Goal: Task Accomplishment & Management: Use online tool/utility

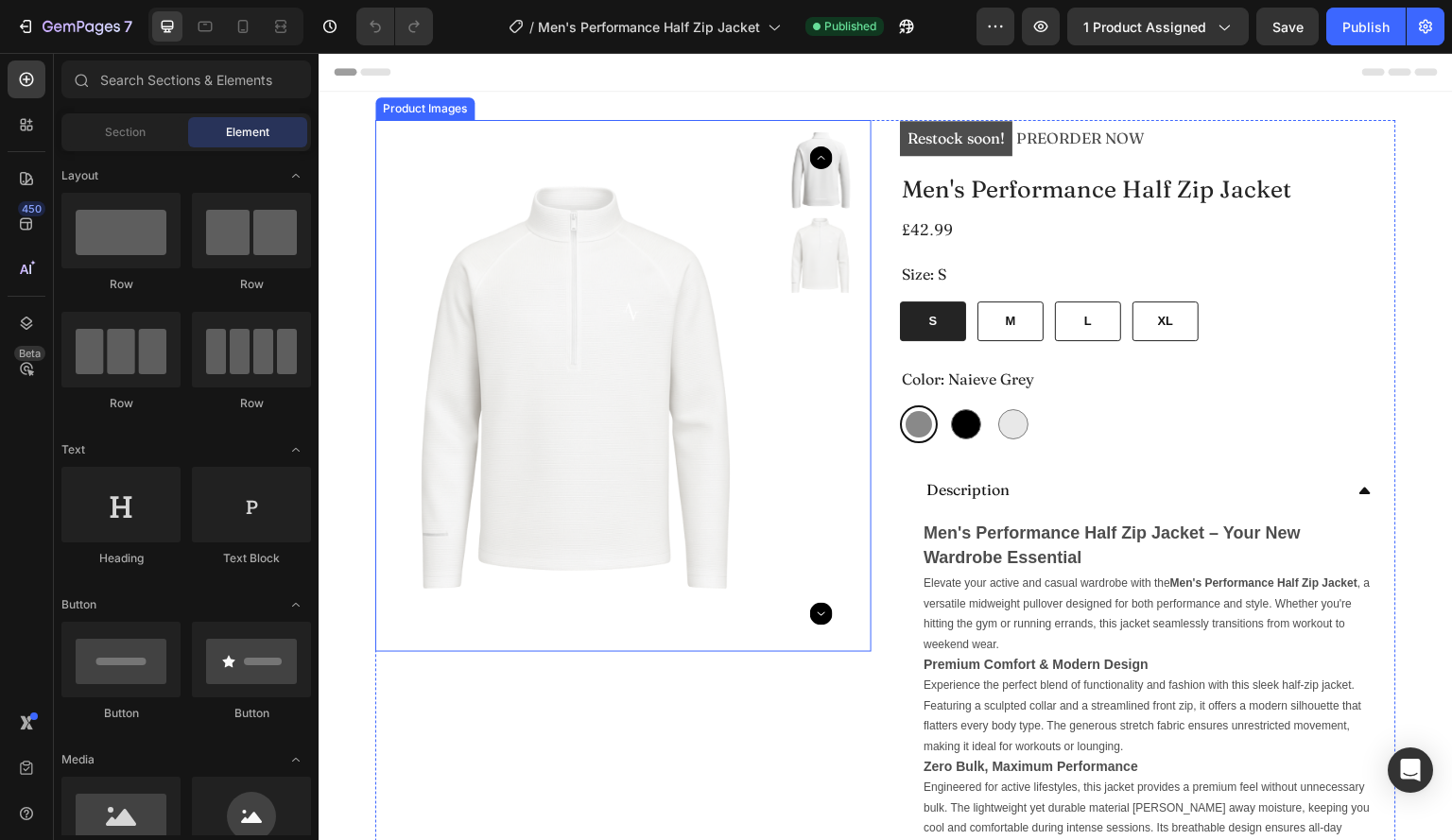
click at [684, 366] on img at bounding box center [581, 391] width 389 height 518
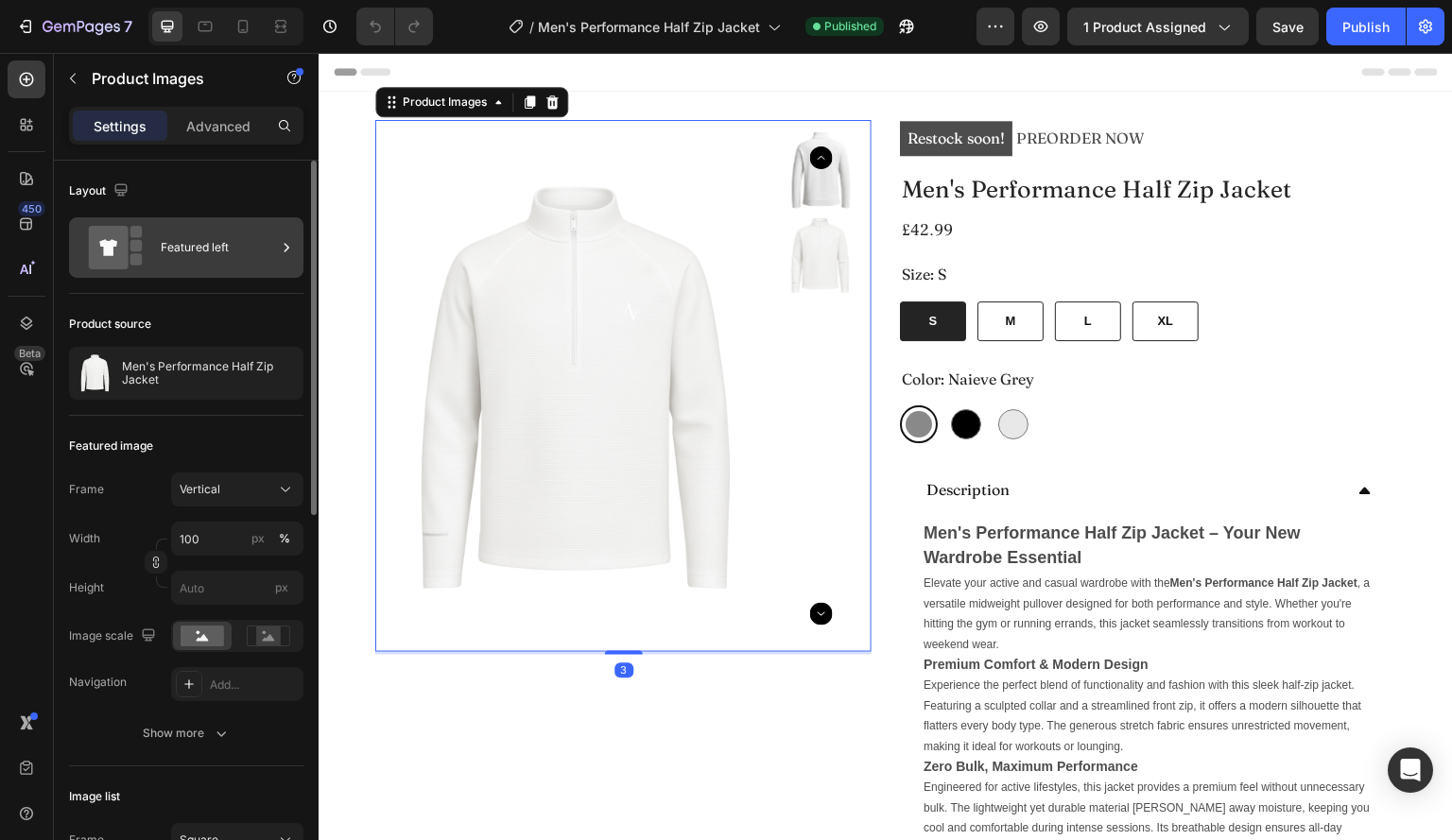
click at [178, 251] on div "Featured left" at bounding box center [219, 247] width 116 height 43
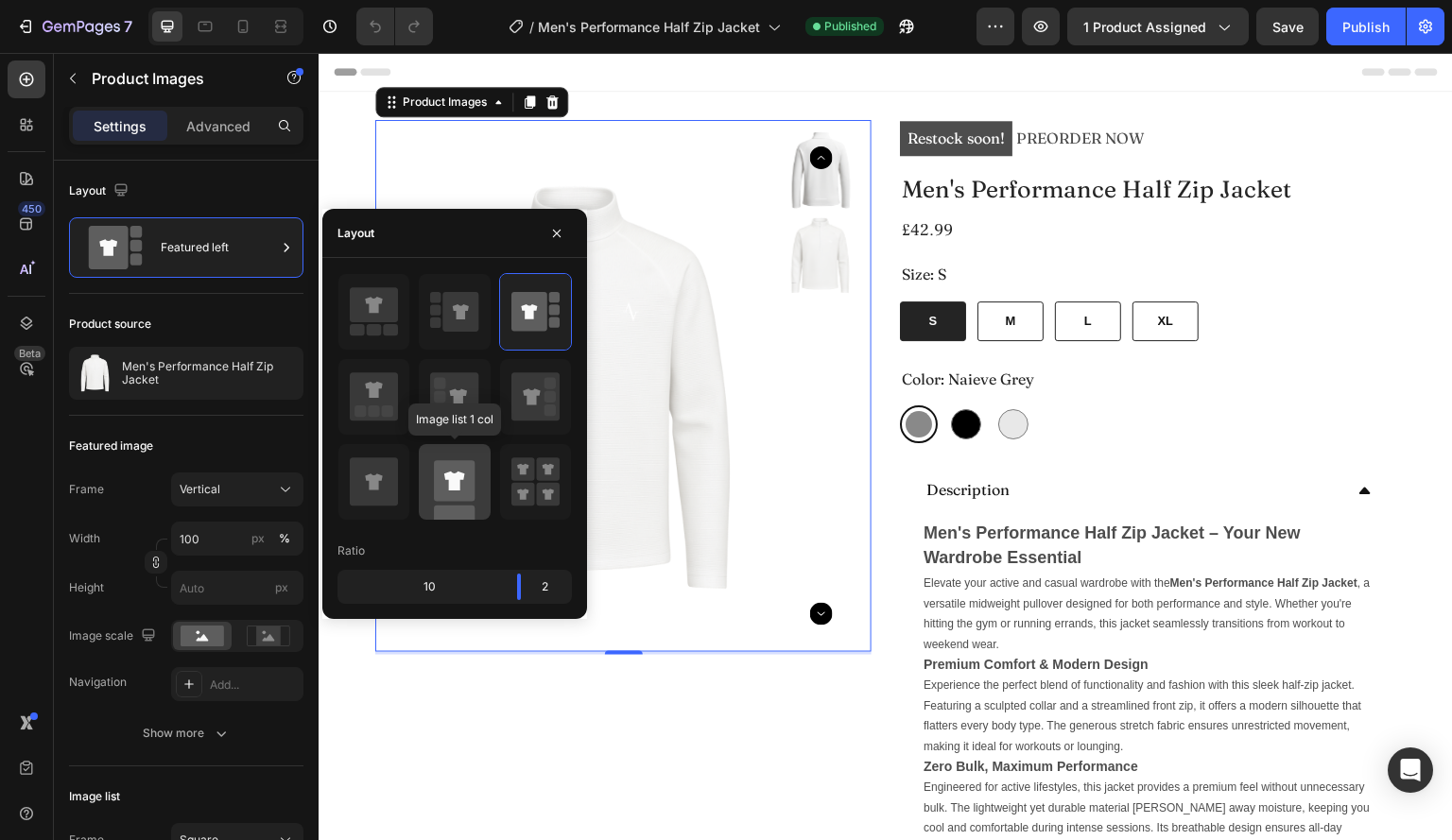
click at [449, 485] on icon at bounding box center [455, 481] width 21 height 19
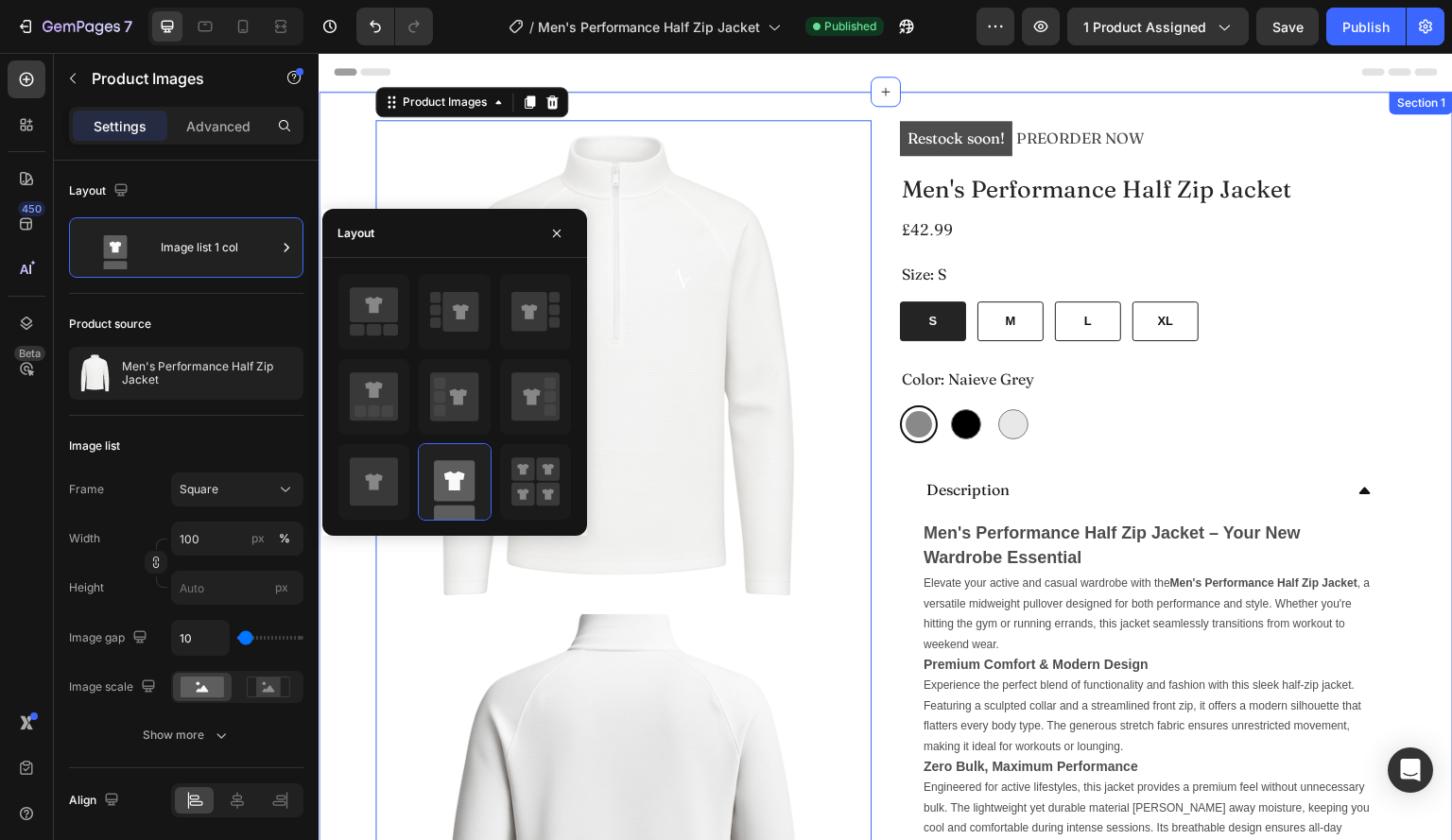
click at [808, 74] on div "Header" at bounding box center [886, 72] width 1104 height 38
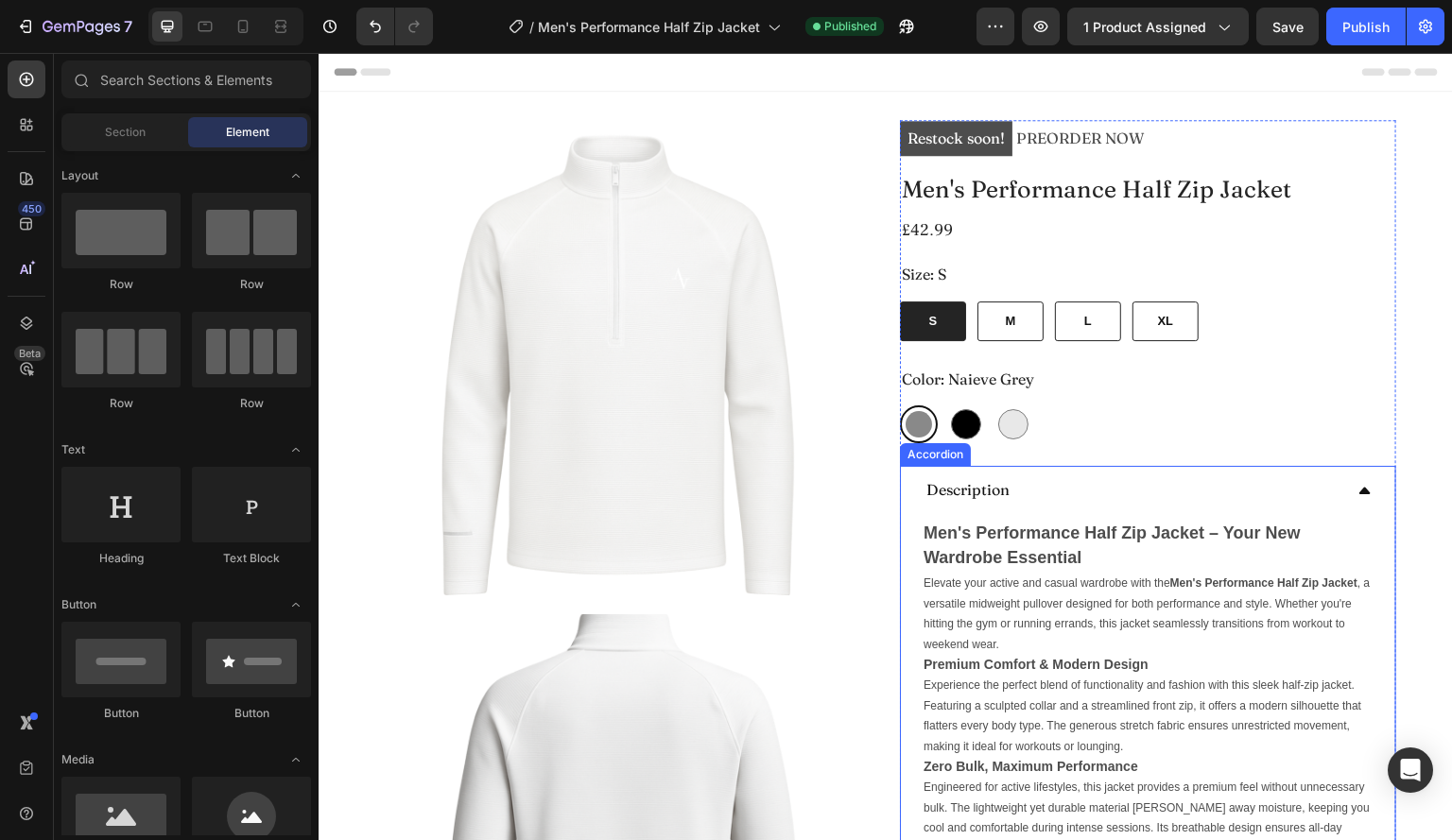
click at [1358, 491] on div "Description" at bounding box center [1149, 490] width 495 height 48
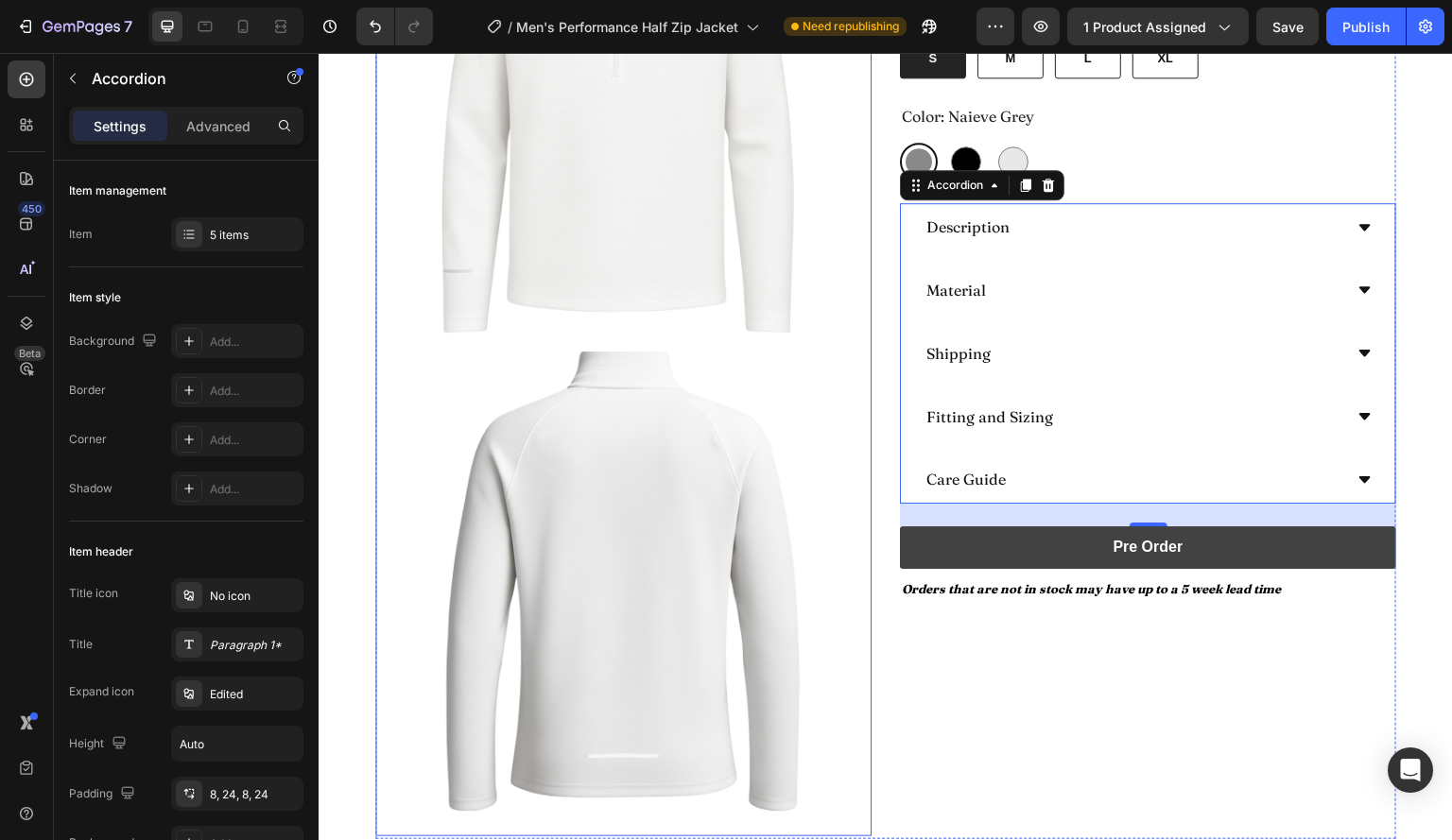
scroll to position [265, 0]
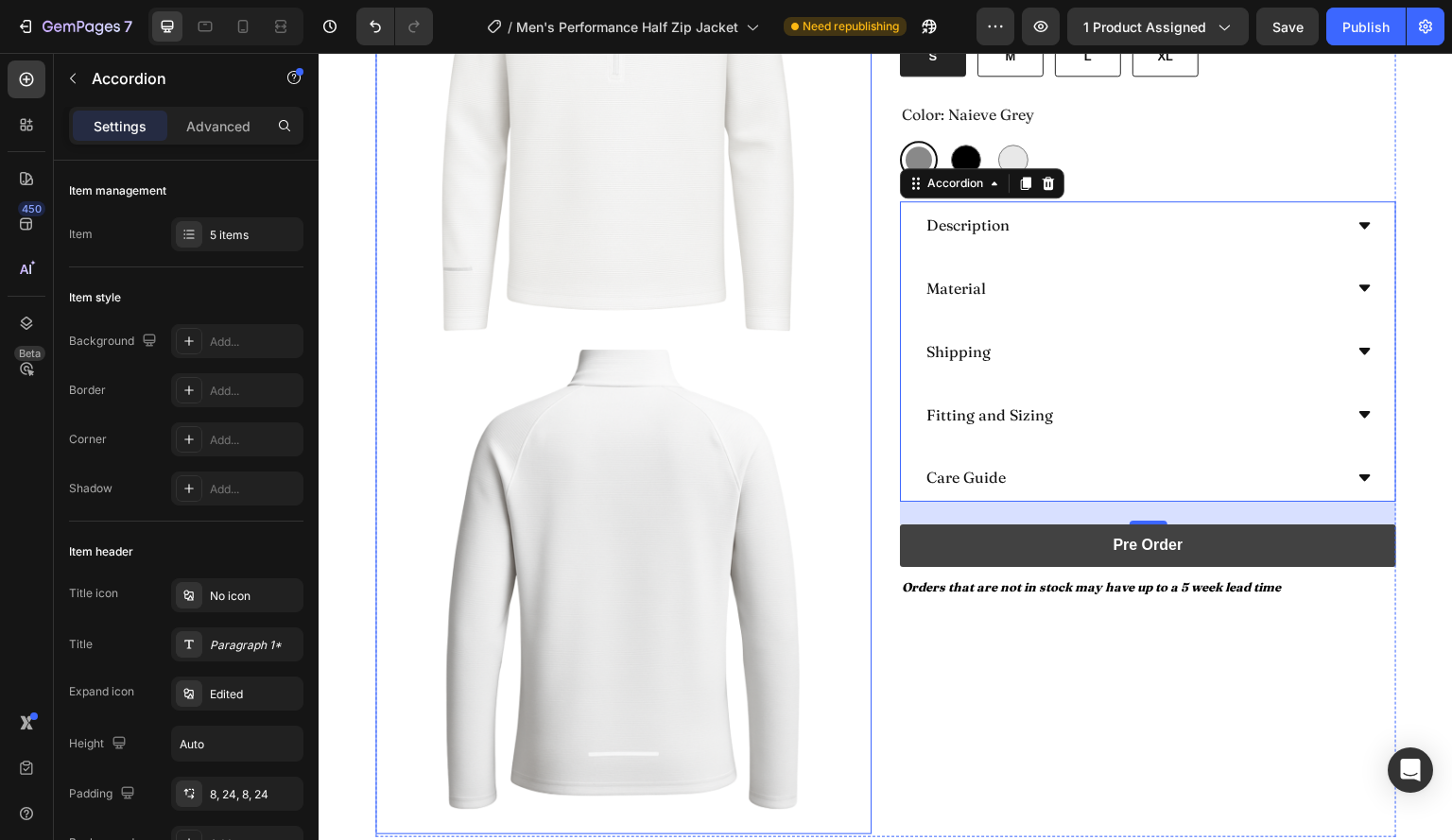
click at [412, 184] on img at bounding box center [623, 103] width 474 height 474
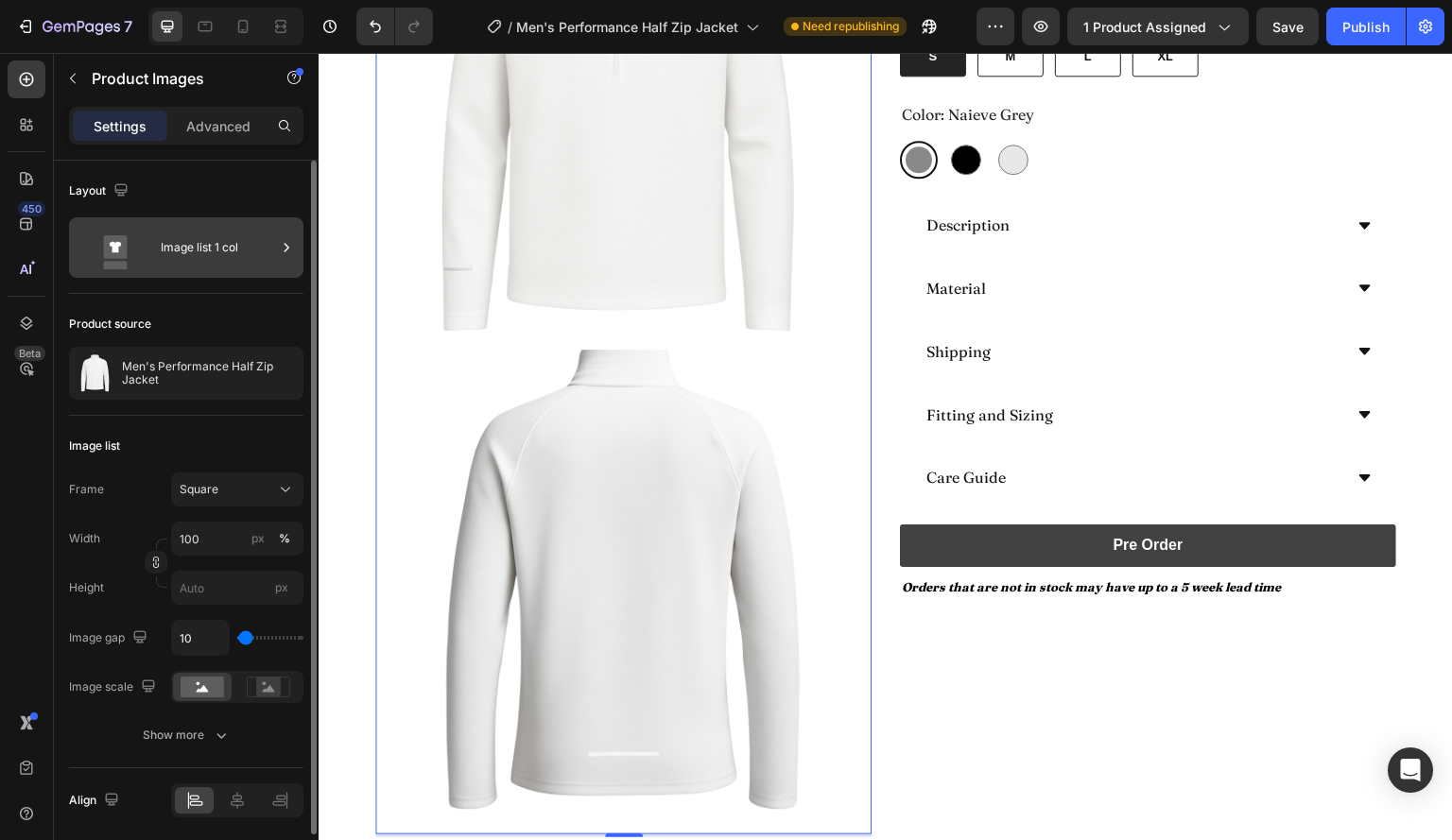
click at [288, 245] on icon at bounding box center [287, 247] width 5 height 9
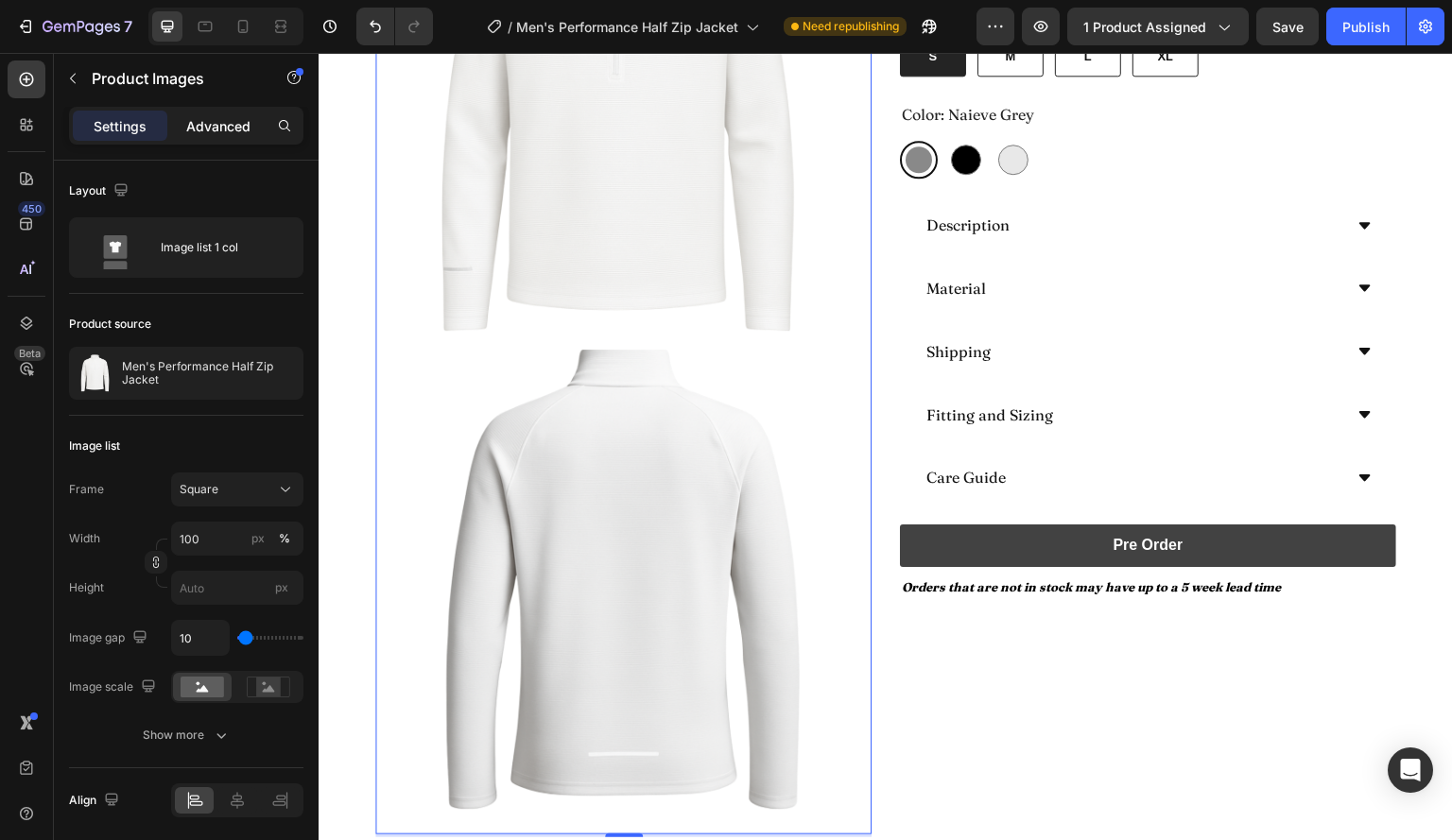
click at [231, 128] on p "Advanced" at bounding box center [218, 126] width 64 height 20
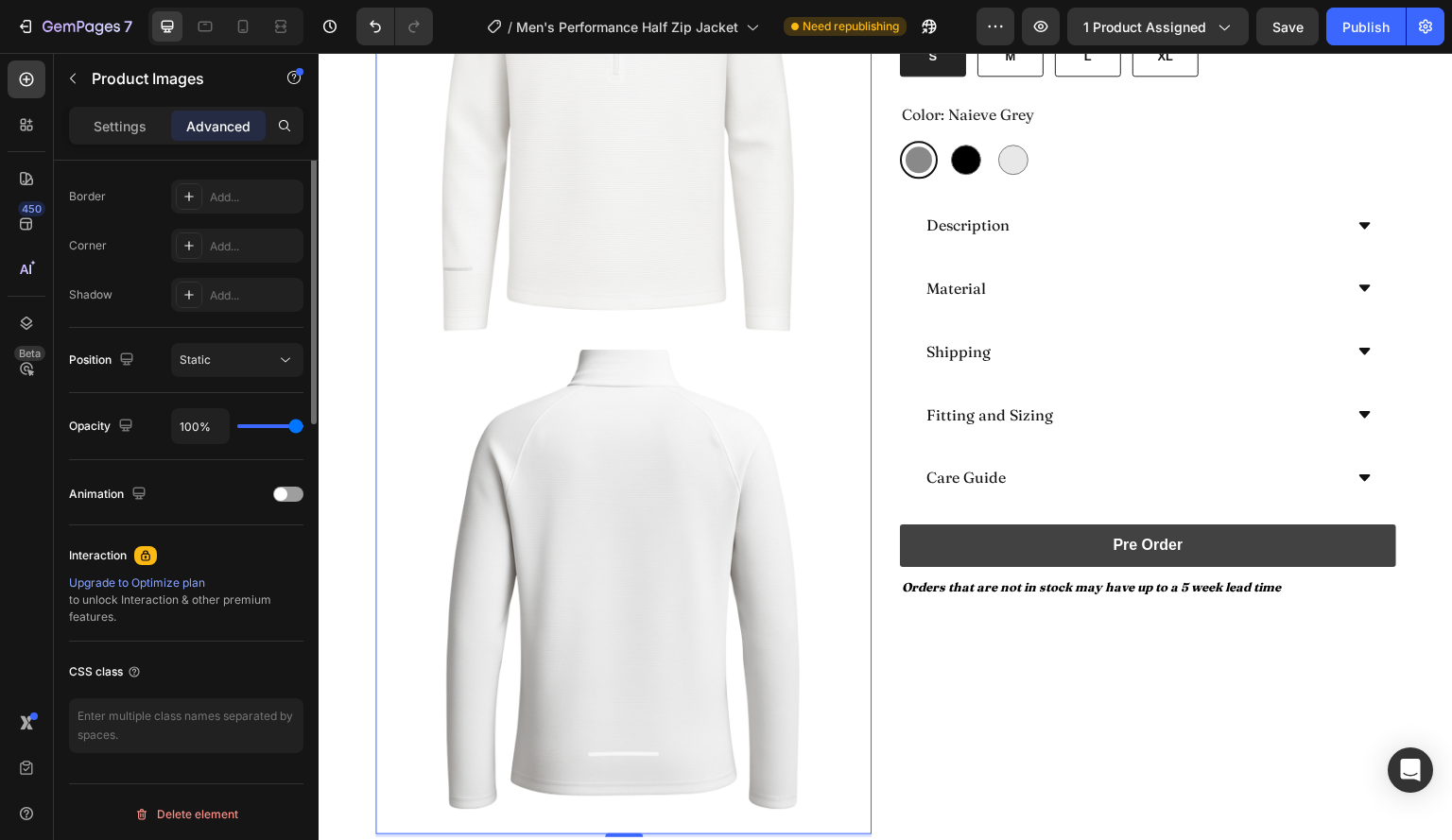
scroll to position [0, 0]
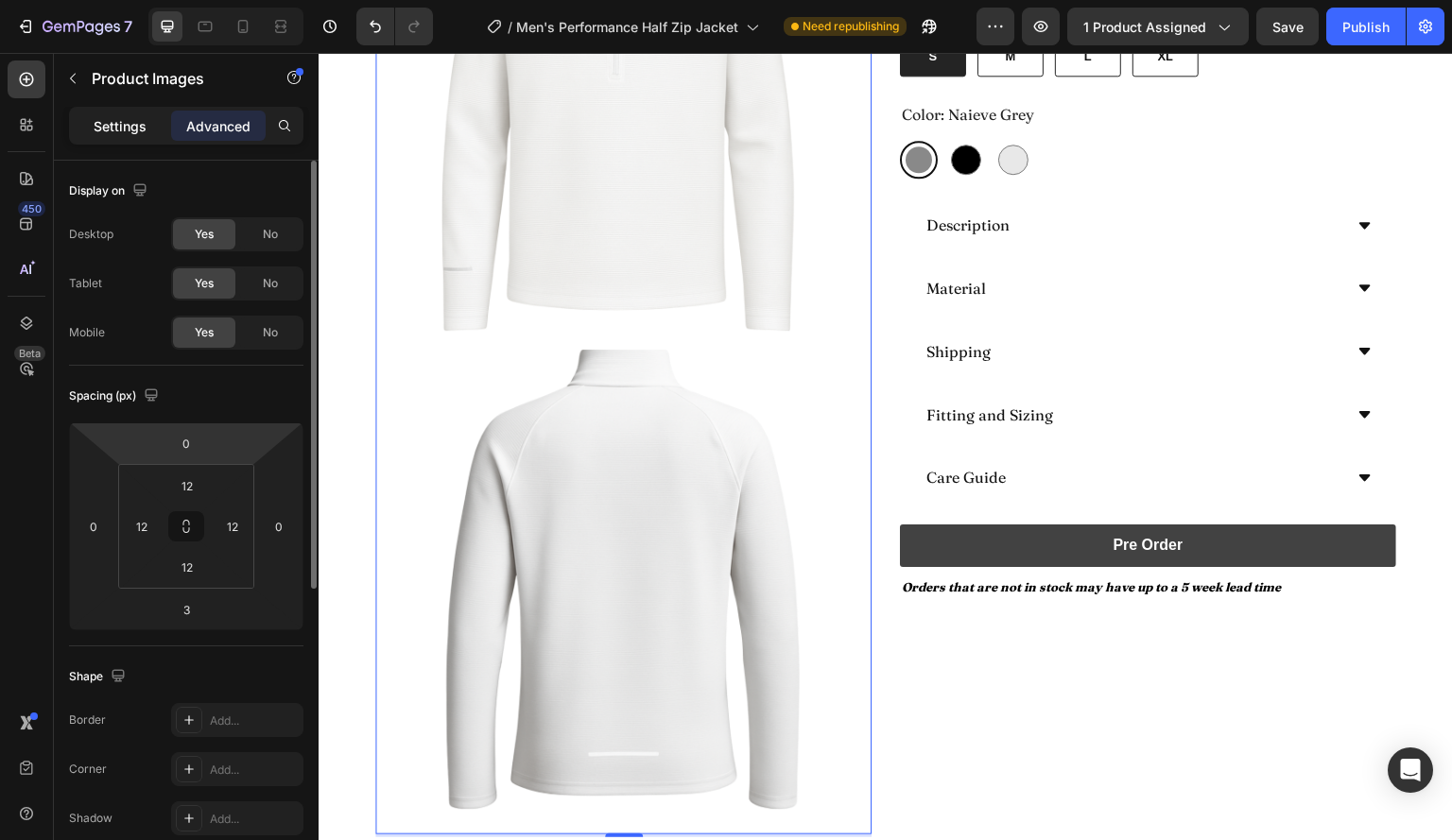
click at [123, 133] on p "Settings" at bounding box center [120, 126] width 53 height 20
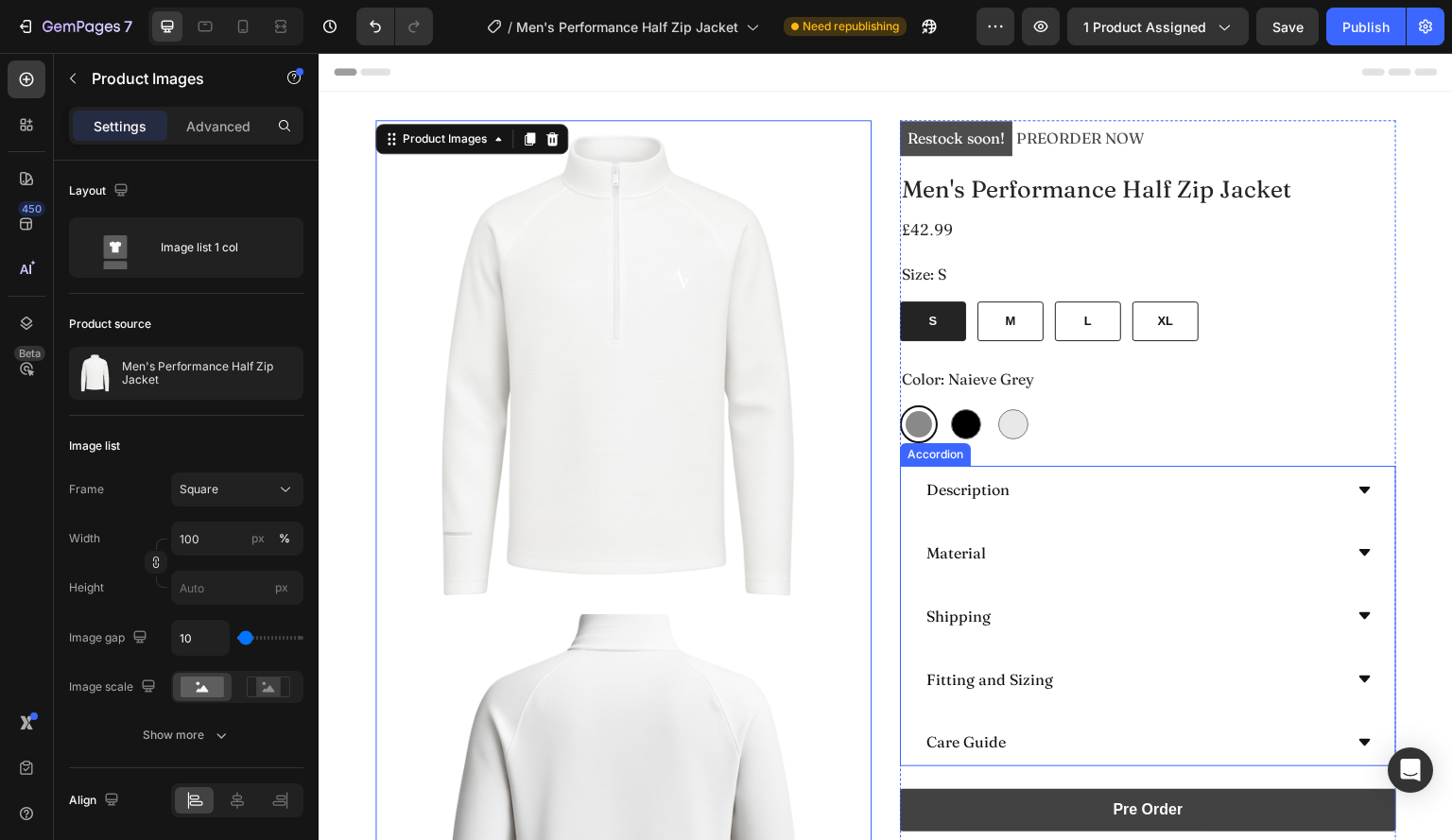
scroll to position [2, 0]
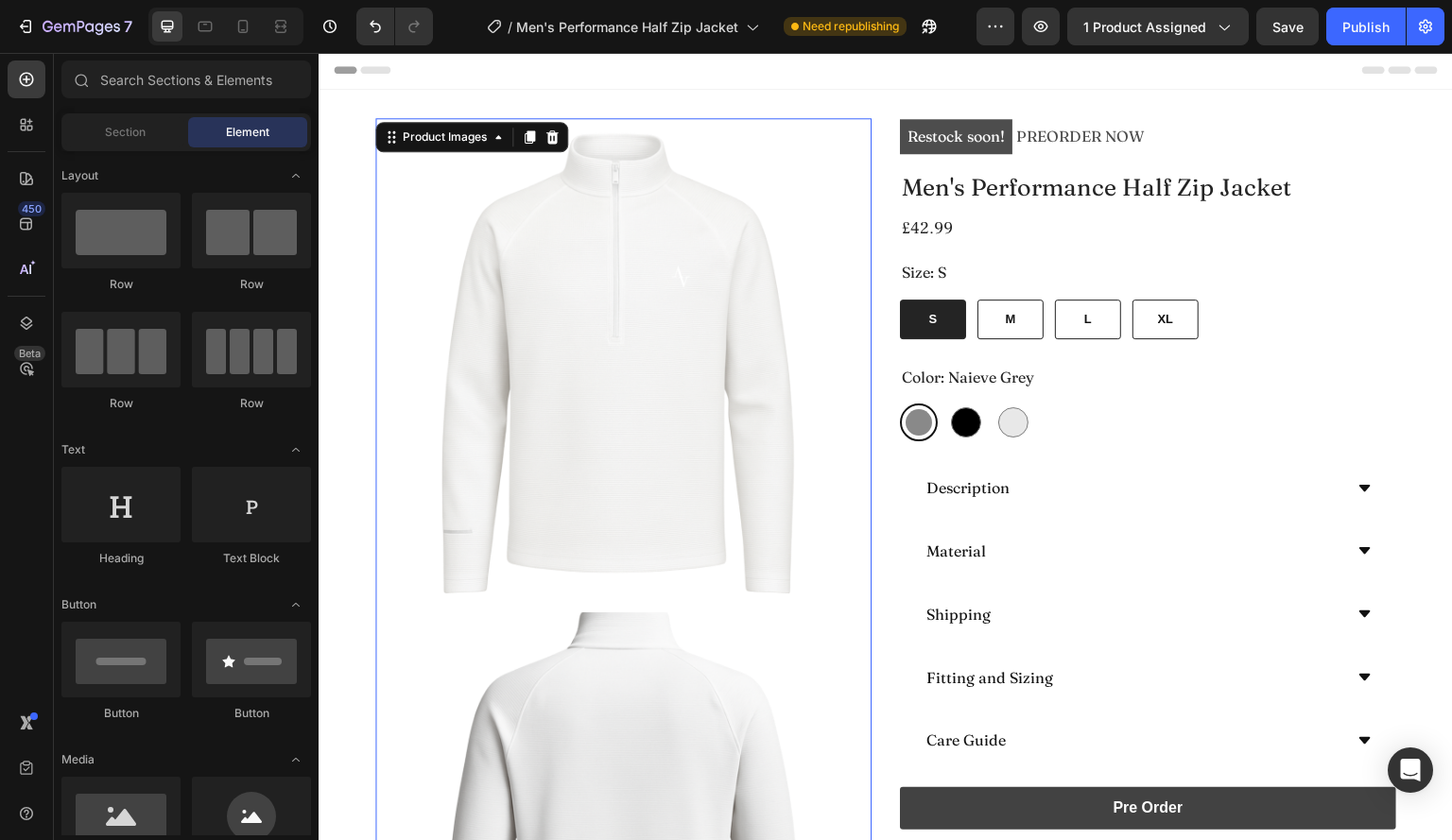
click at [872, 79] on div "Header" at bounding box center [886, 70] width 1104 height 38
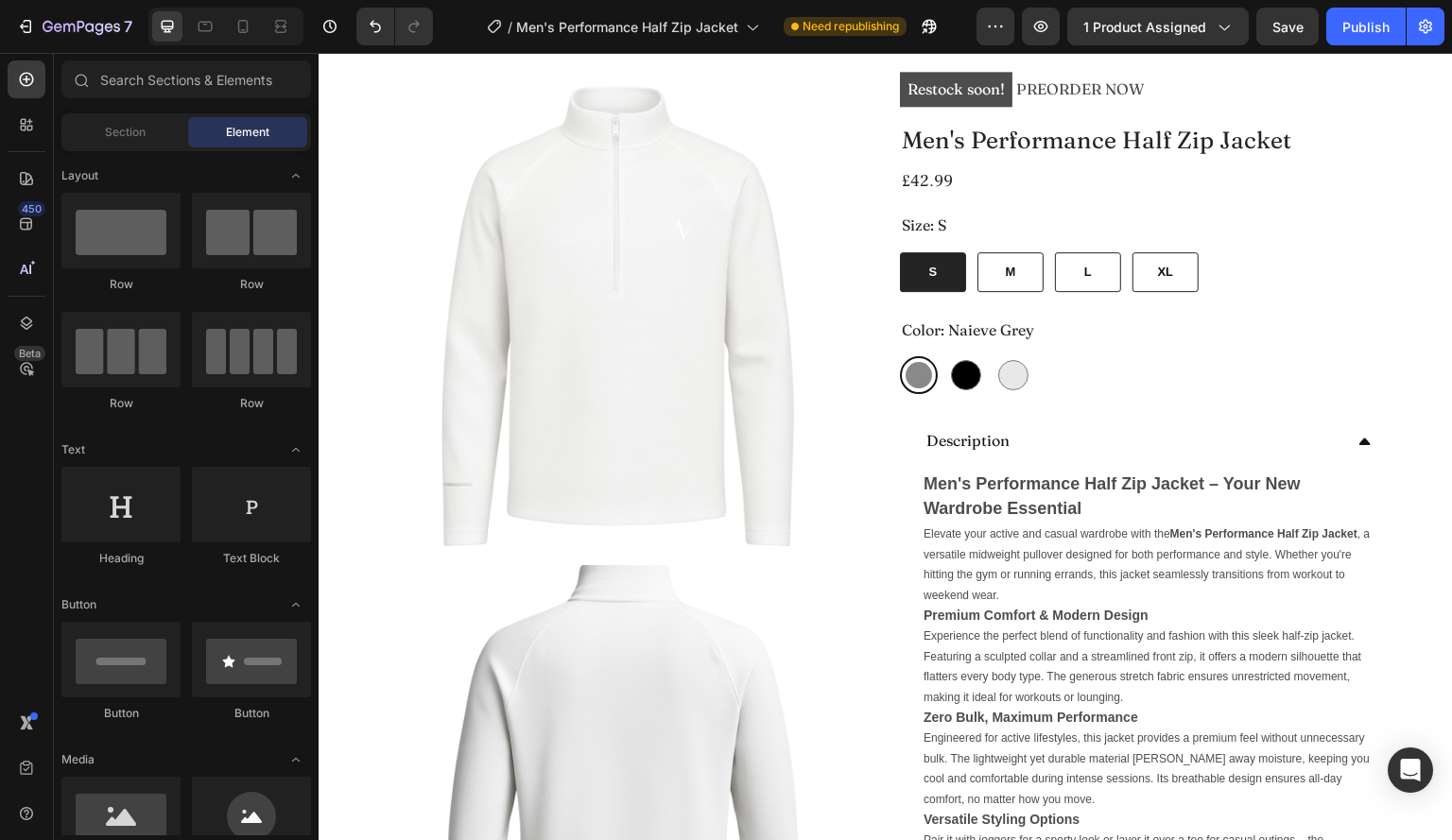
scroll to position [0, 0]
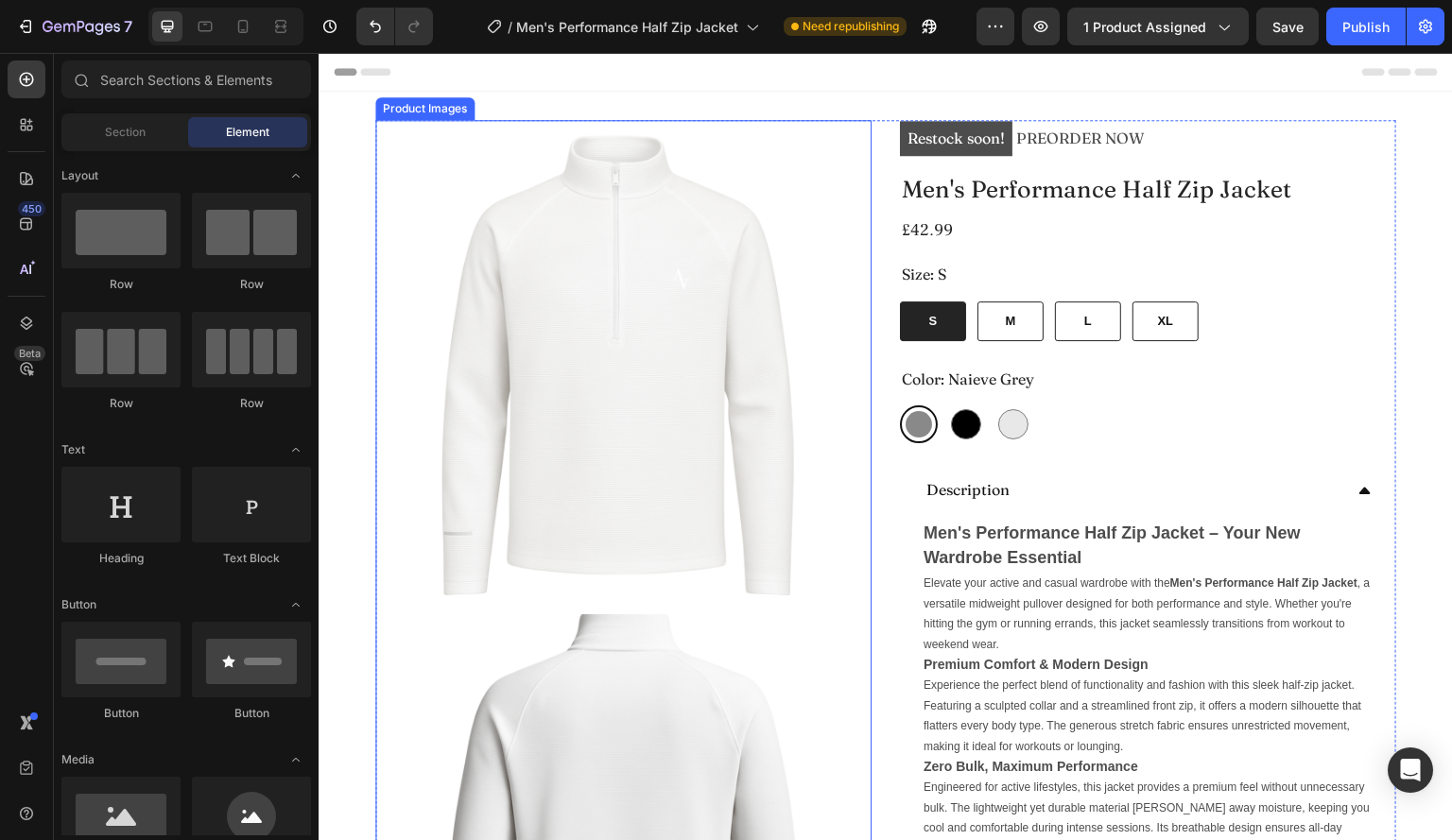
click at [764, 324] on img at bounding box center [623, 368] width 474 height 474
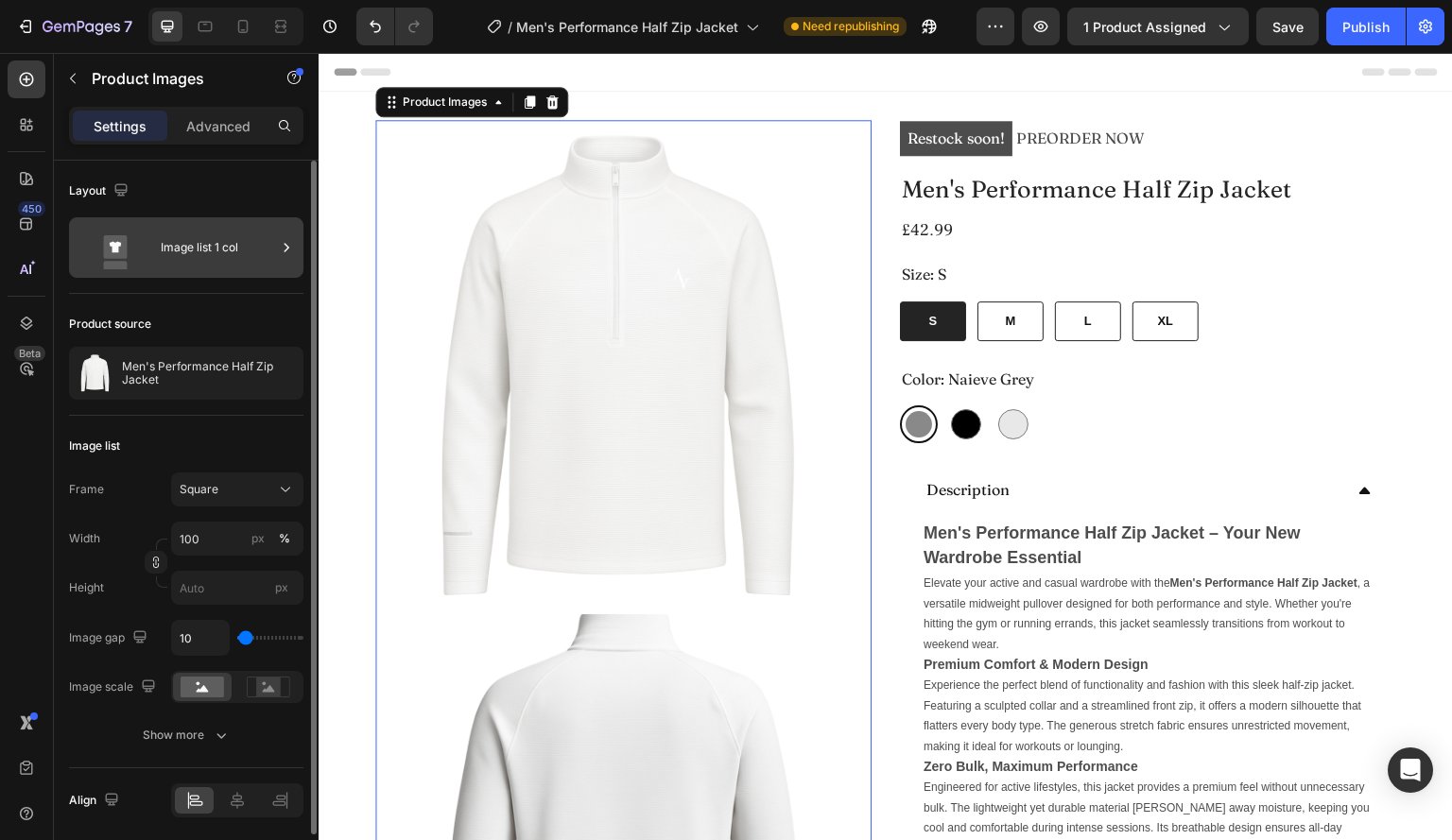
click at [220, 244] on div "Image list 1 col" at bounding box center [219, 247] width 116 height 43
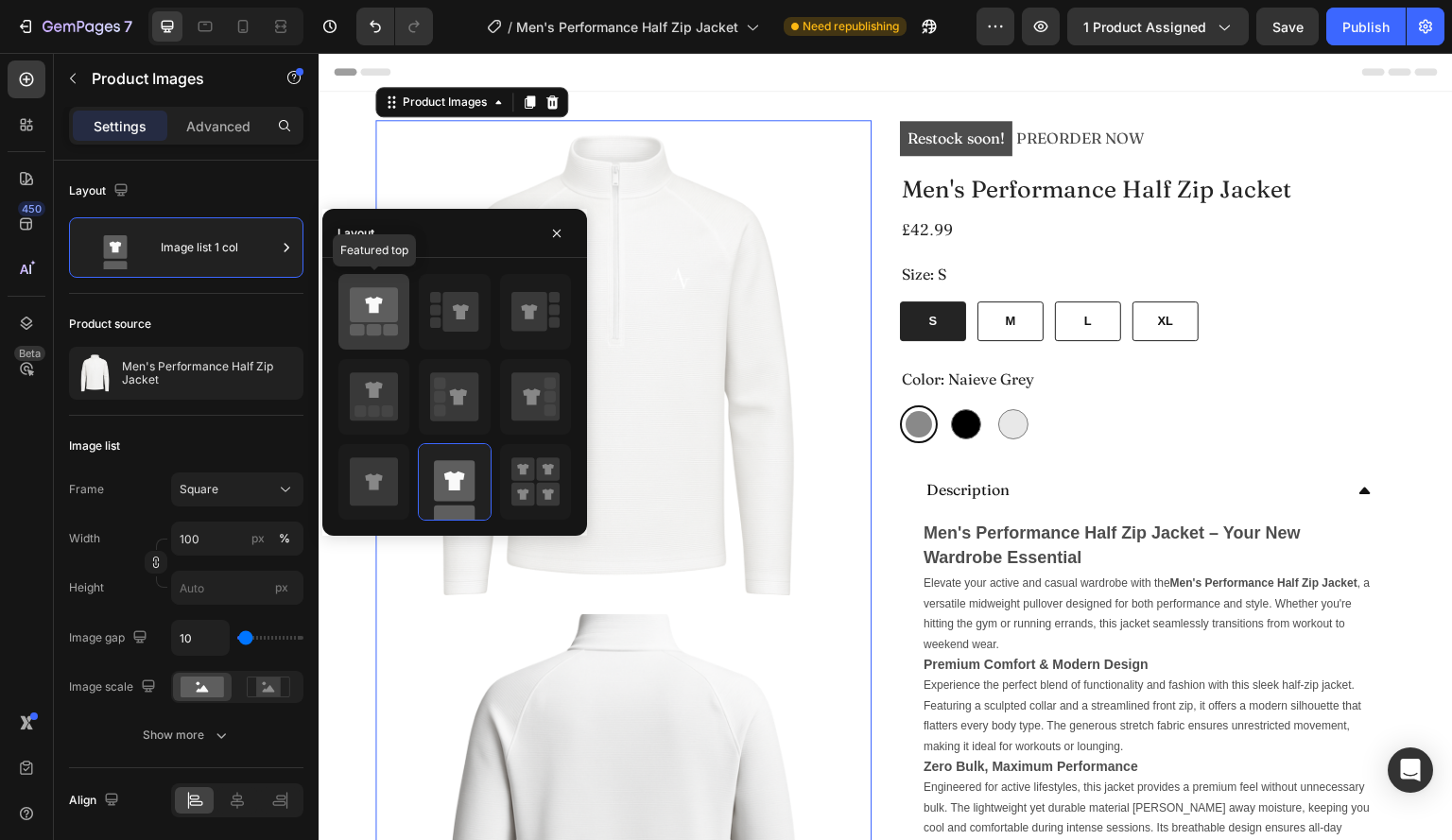
click at [370, 300] on icon at bounding box center [373, 305] width 17 height 16
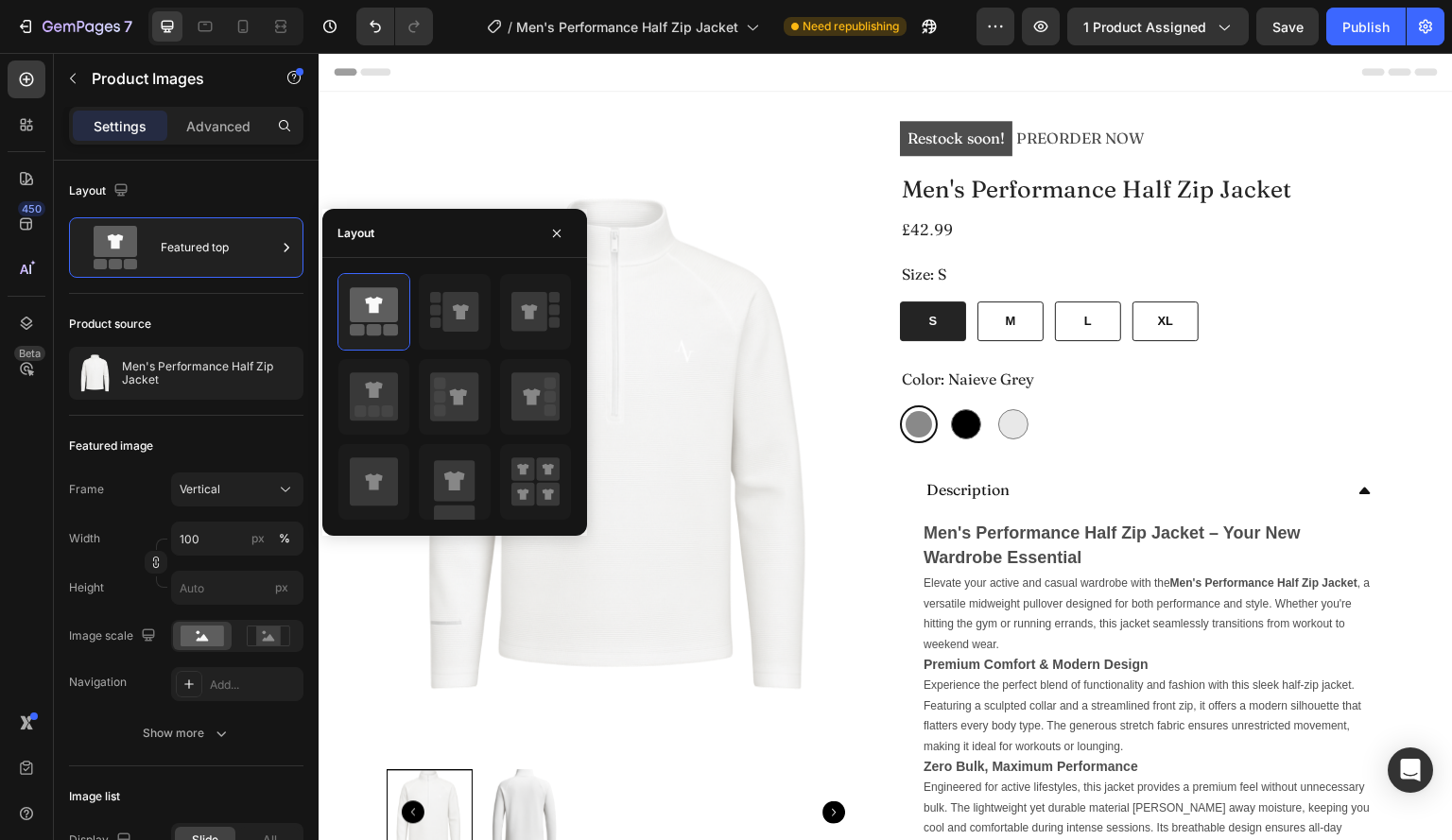
click at [749, 81] on div "Header" at bounding box center [886, 72] width 1104 height 38
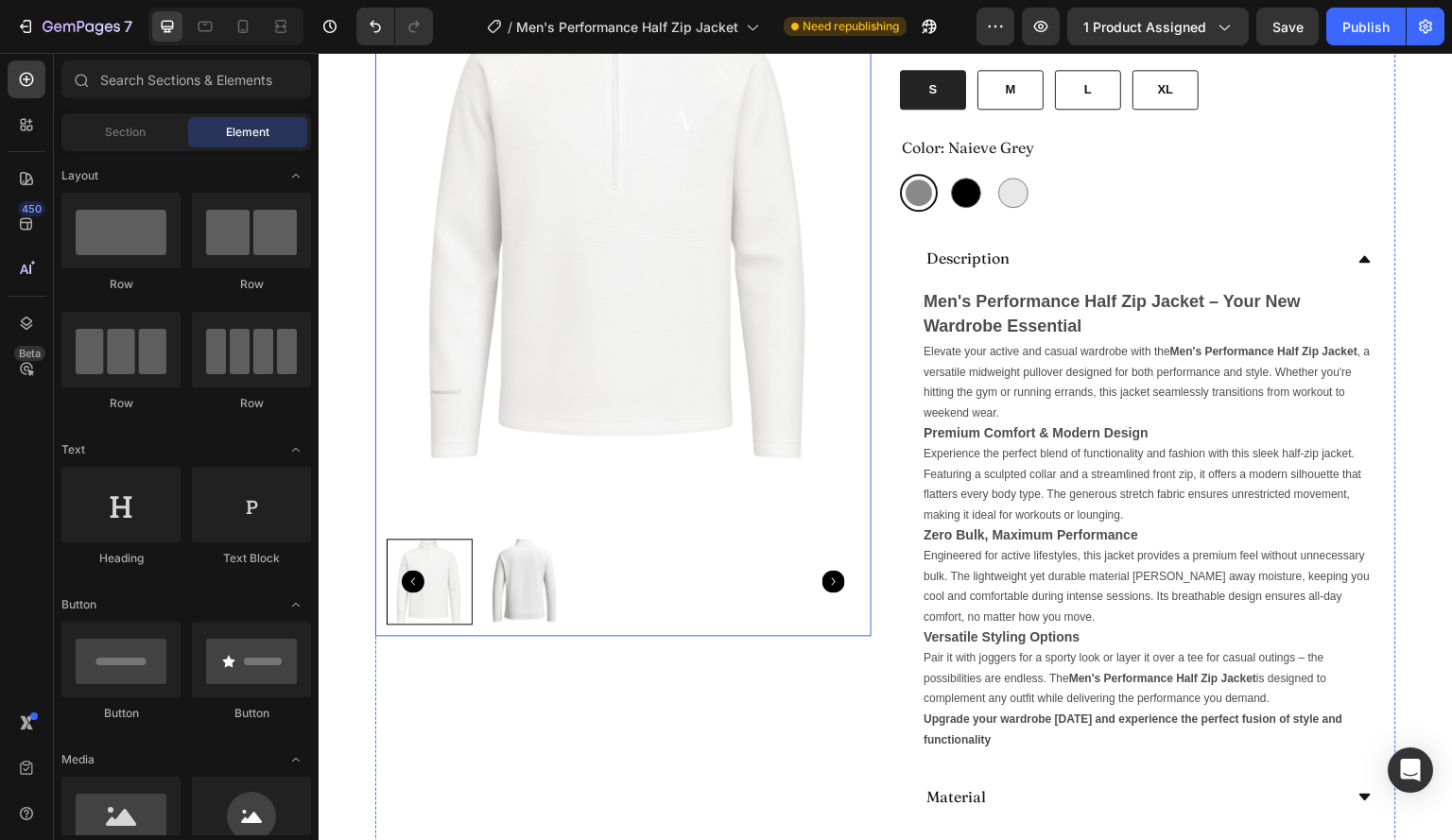
scroll to position [269, 0]
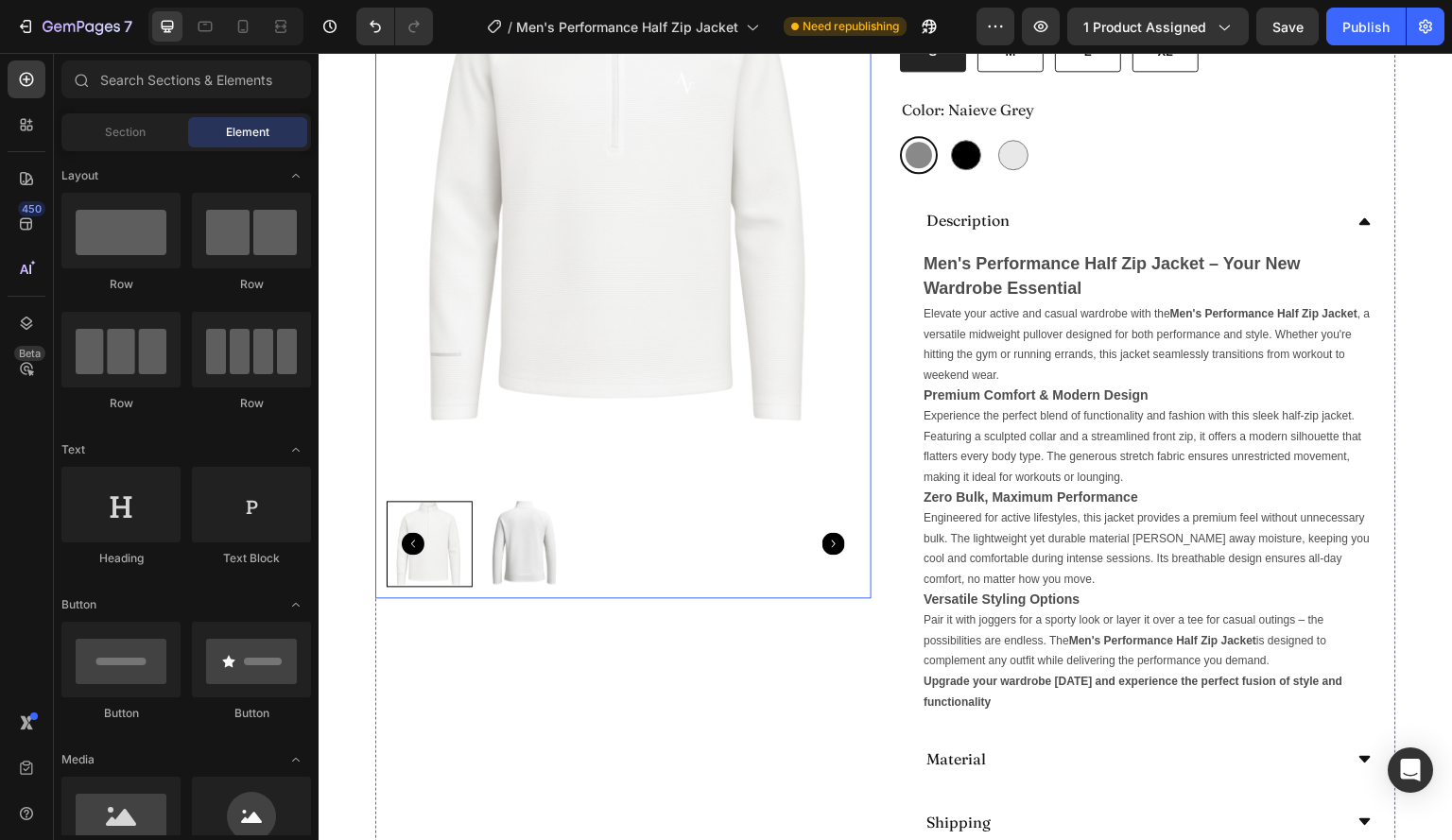
click at [831, 532] on icon "Carousel Next Arrow" at bounding box center [834, 543] width 23 height 23
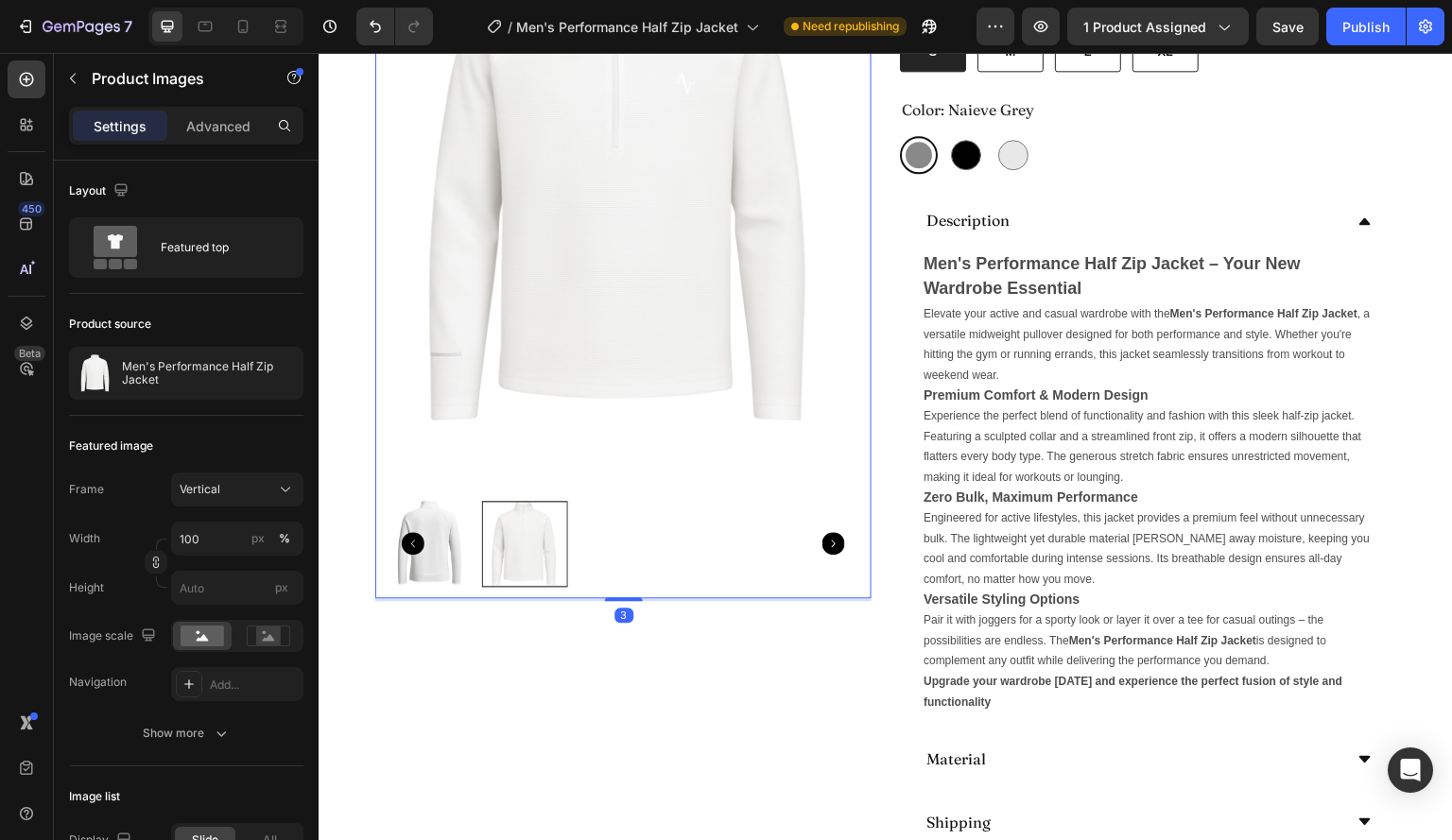
click at [831, 532] on icon "Carousel Next Arrow" at bounding box center [834, 543] width 23 height 23
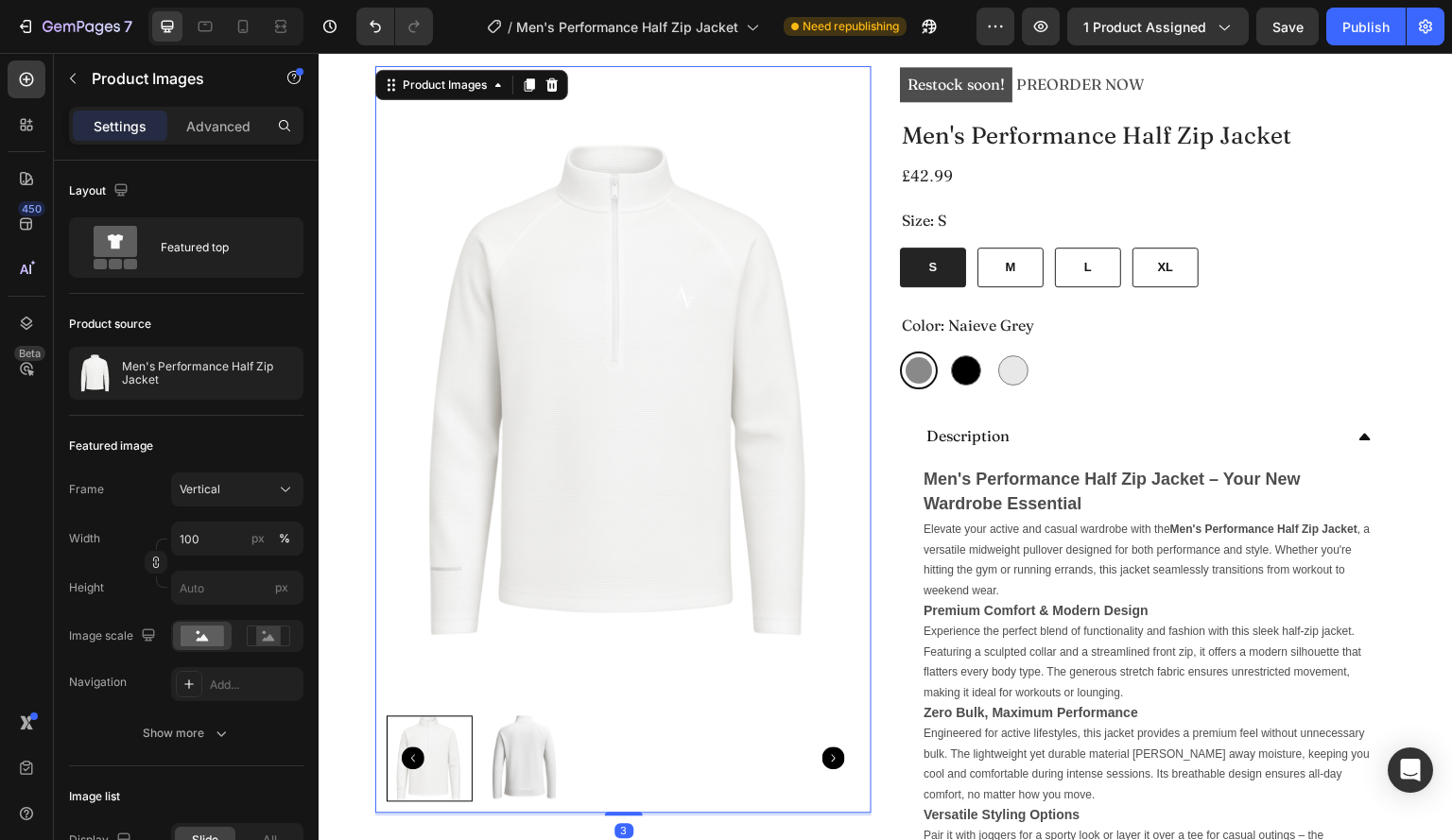
scroll to position [22, 0]
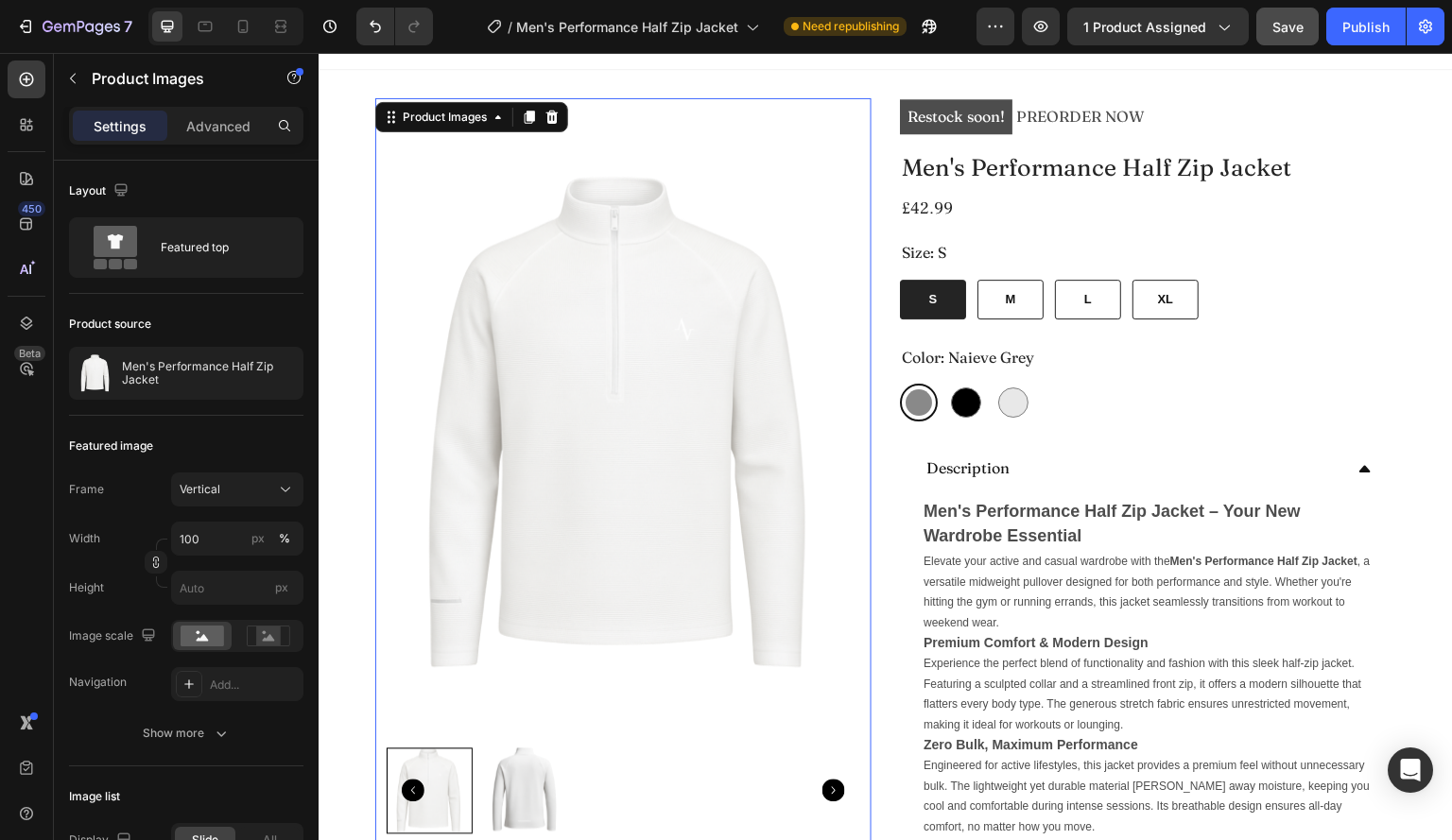
click at [1286, 28] on span "Save" at bounding box center [1288, 26] width 31 height 16
click at [1386, 31] on div "Publish" at bounding box center [1367, 26] width 47 height 20
click at [28, 29] on icon "button" at bounding box center [25, 26] width 19 height 19
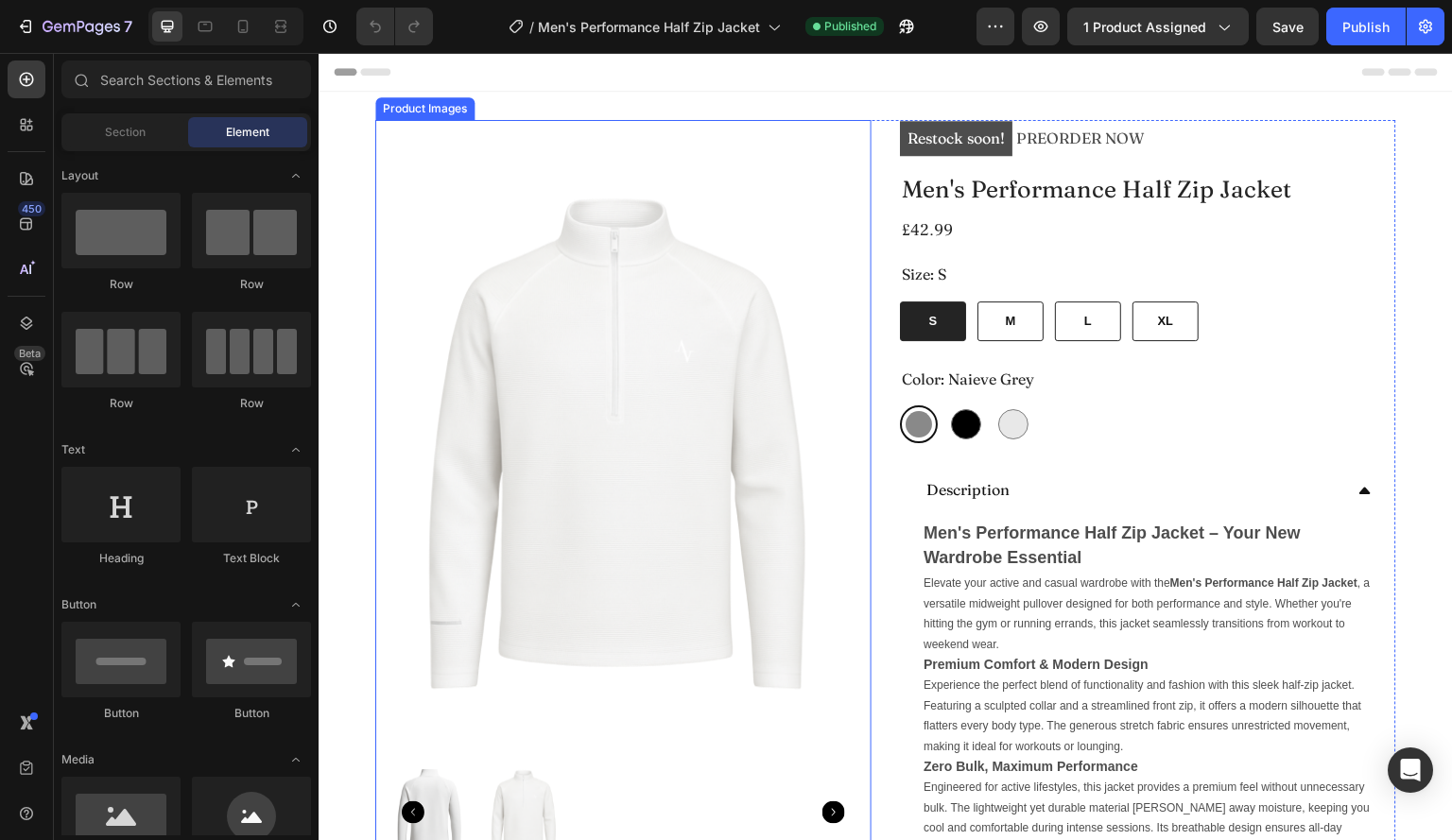
click at [734, 464] on img at bounding box center [623, 446] width 474 height 631
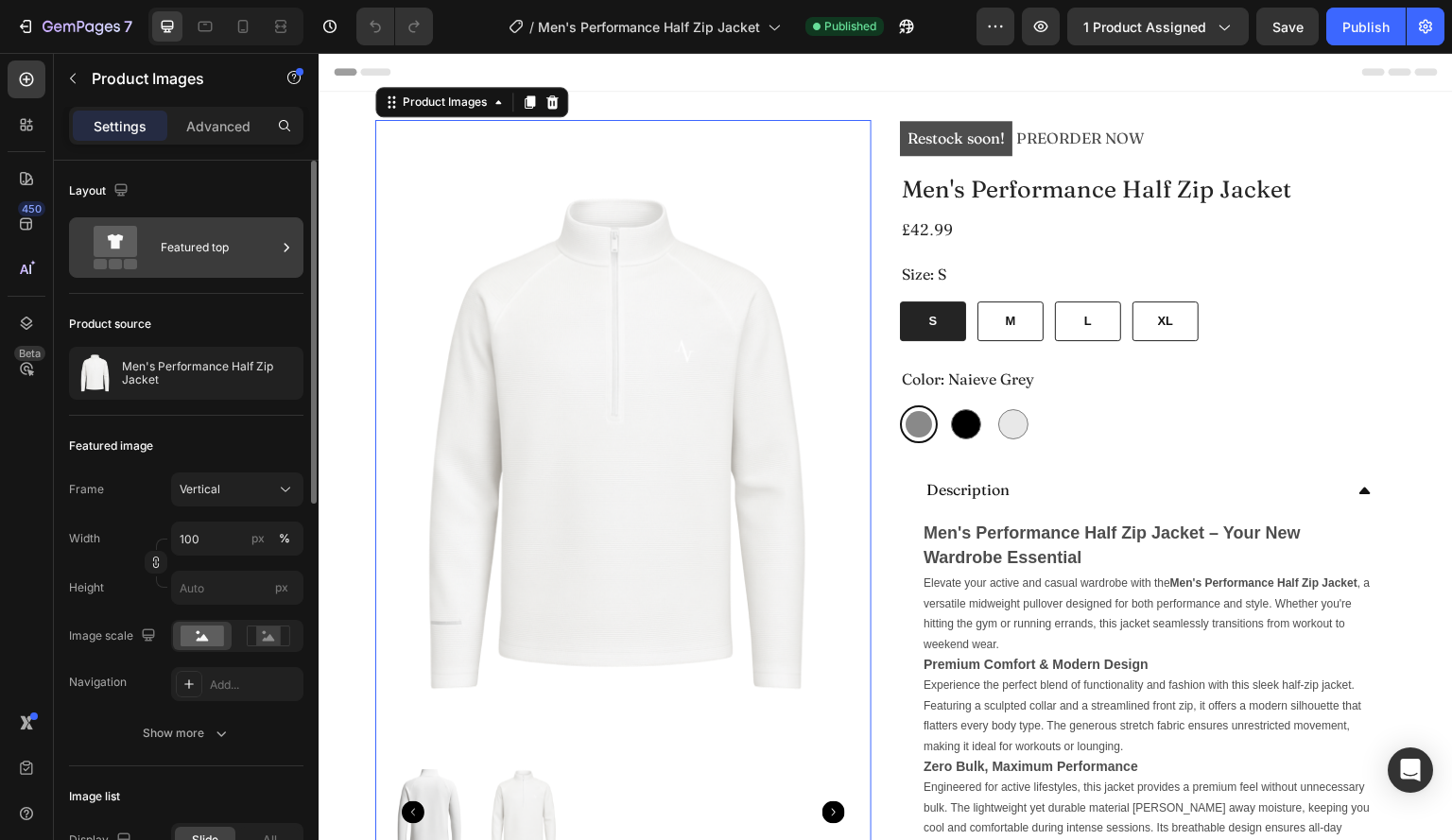
click at [257, 252] on div "Featured top" at bounding box center [219, 247] width 116 height 43
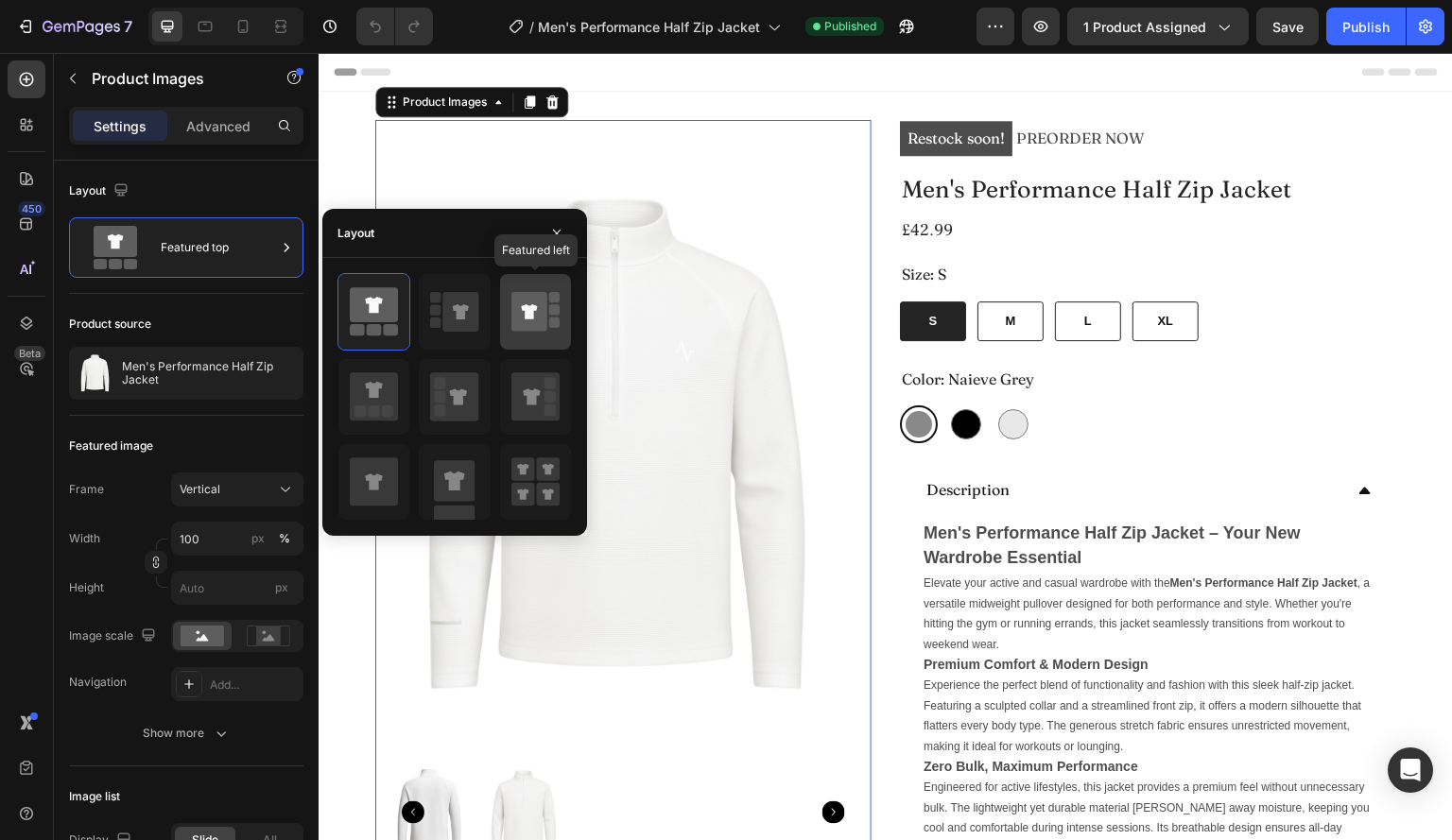
click at [555, 321] on rect at bounding box center [555, 323] width 11 height 11
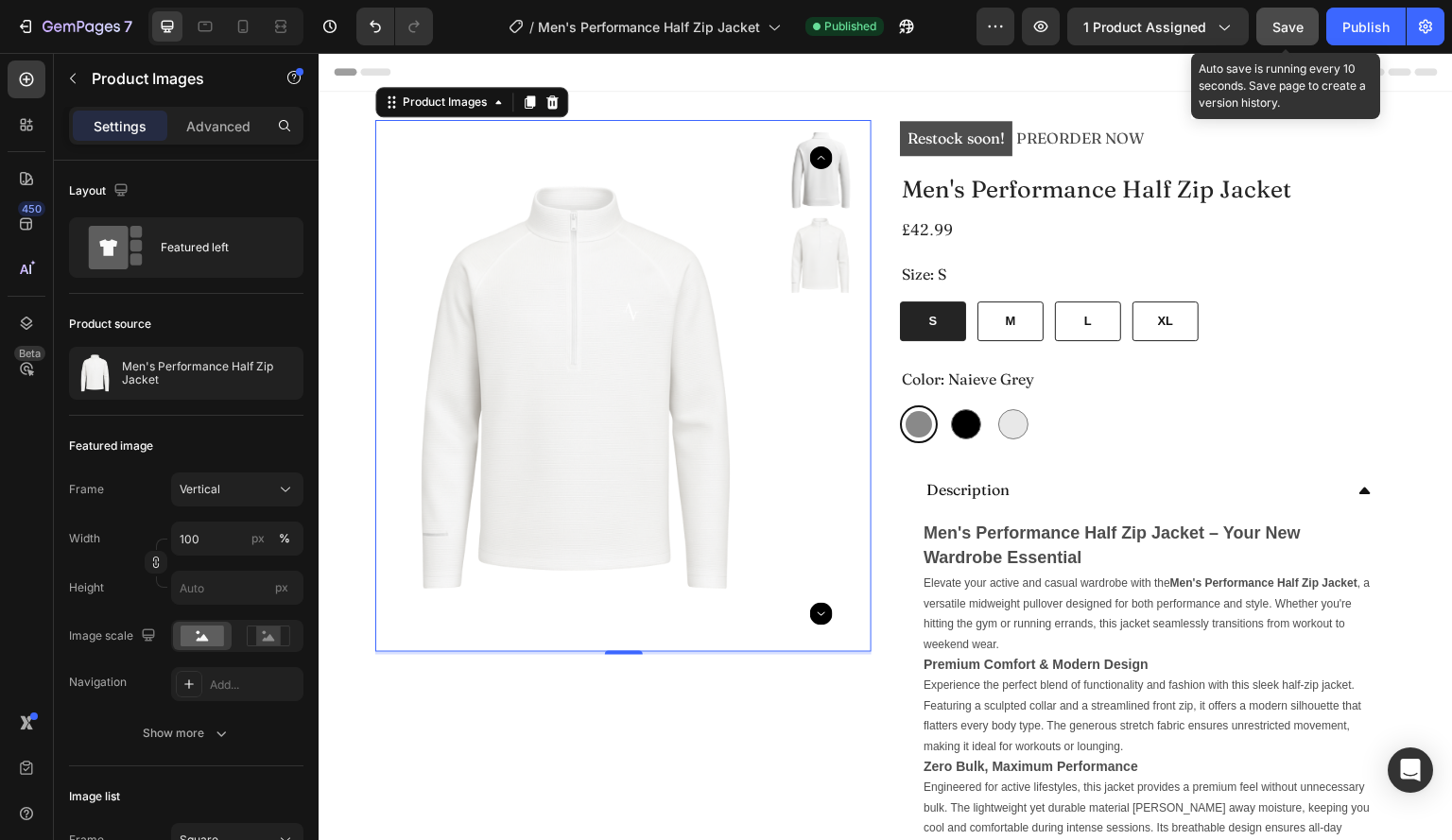
click at [1292, 27] on span "Save" at bounding box center [1288, 26] width 31 height 16
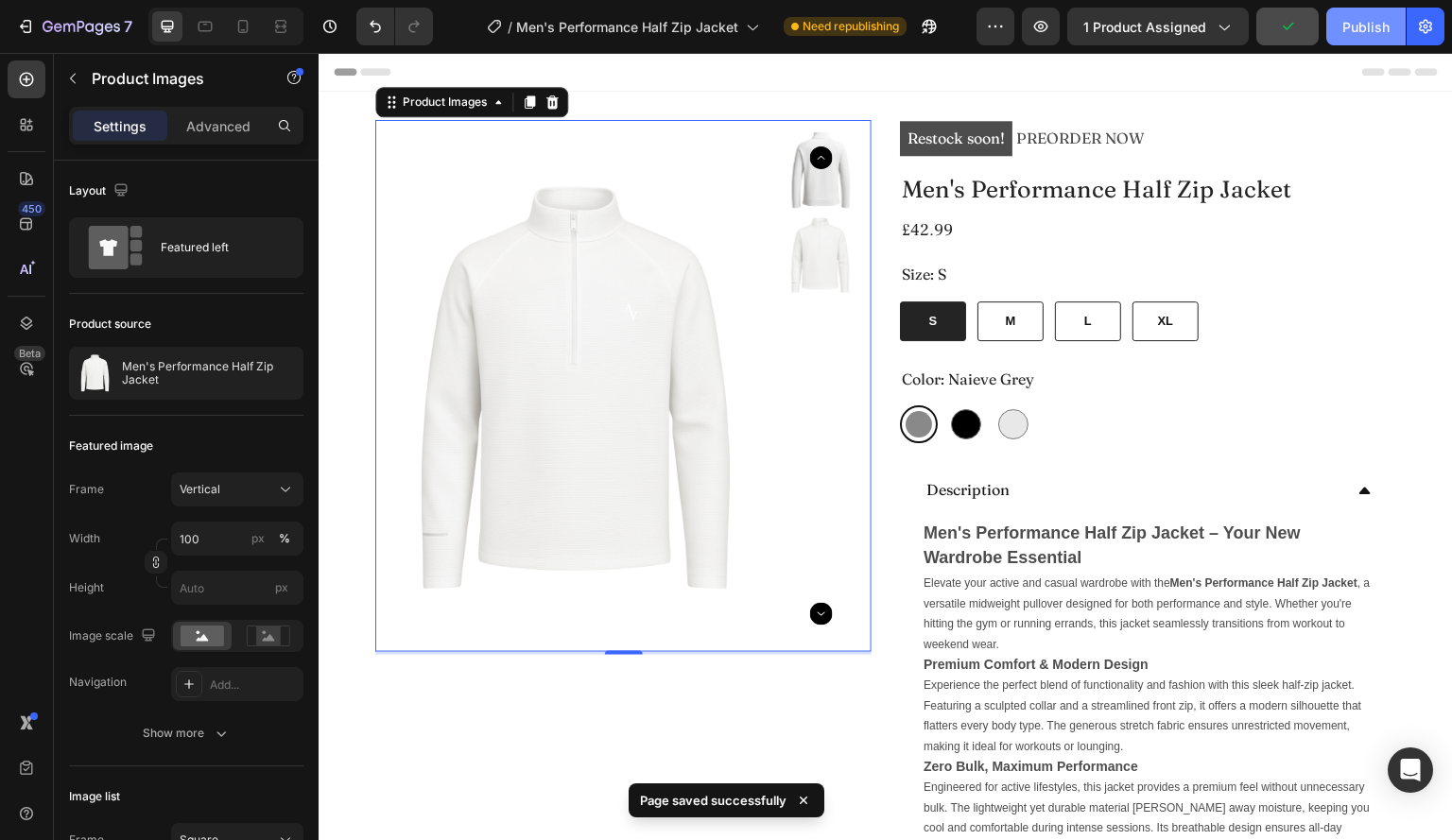
click at [1347, 31] on div "Publish" at bounding box center [1367, 26] width 47 height 20
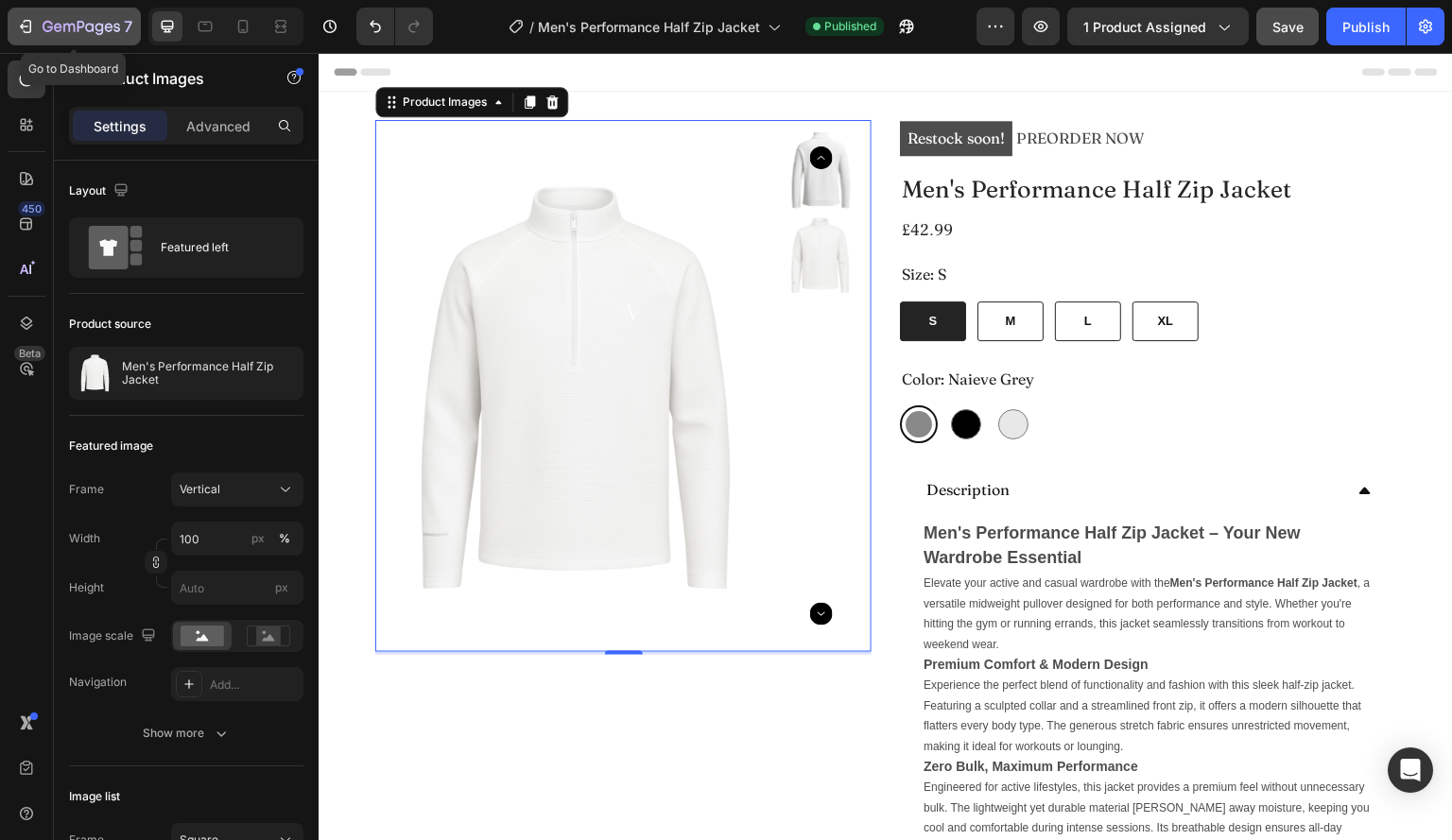
click at [38, 26] on div "7" at bounding box center [74, 26] width 116 height 23
